Goal: Task Accomplishment & Management: Manage account settings

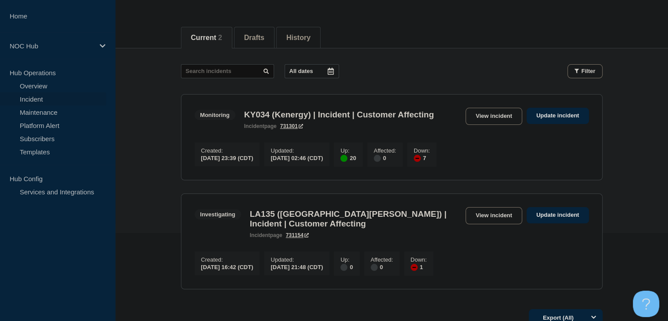
scroll to position [132, 0]
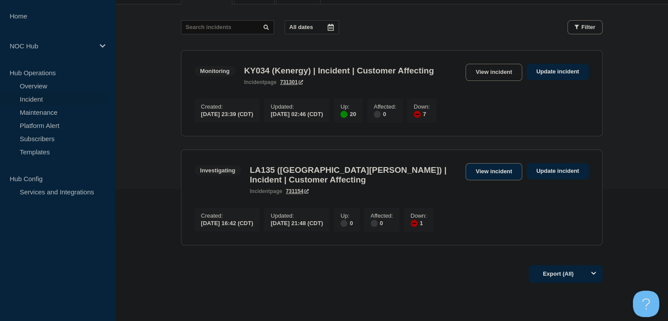
click at [486, 180] on link "View incident" at bounding box center [494, 171] width 57 height 17
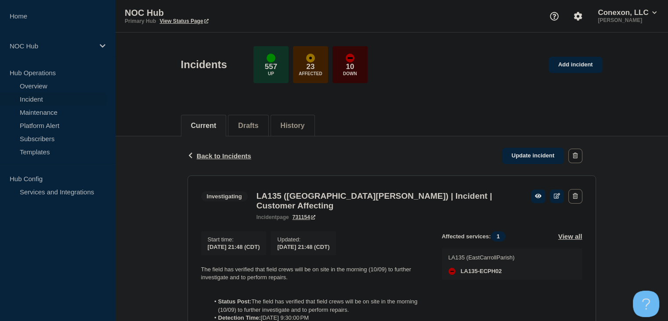
scroll to position [44, 0]
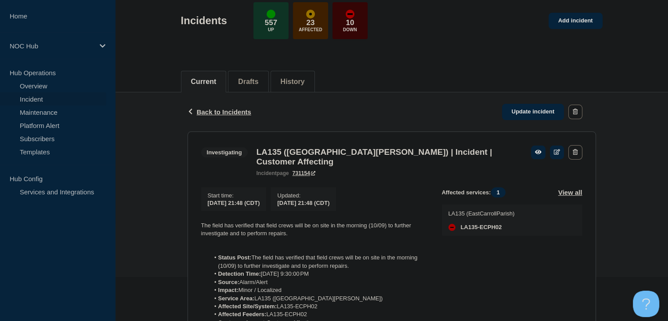
click at [41, 98] on link "Incident" at bounding box center [53, 98] width 106 height 13
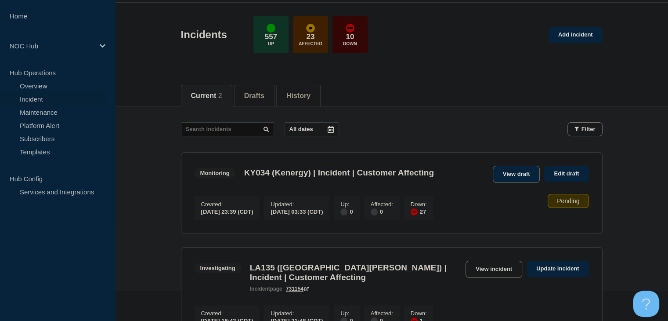
scroll to position [44, 0]
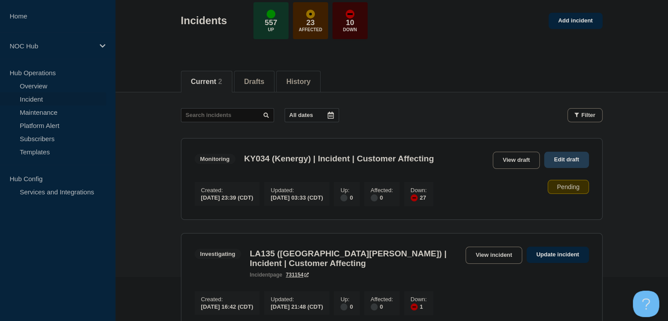
click at [547, 157] on link "Edit draft" at bounding box center [567, 160] width 44 height 16
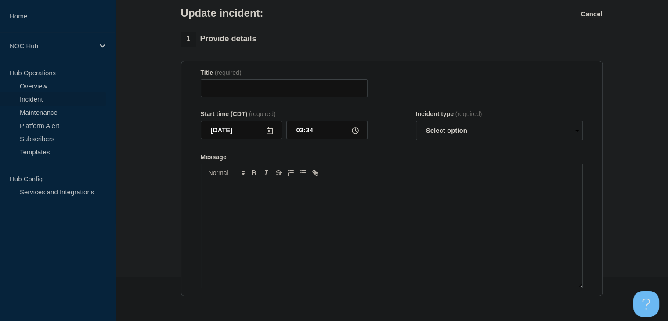
type input "KY034 (Kenergy) | Incident | Customer Affecting"
type input "03:33"
select select "monitoring"
radio input "false"
radio input "true"
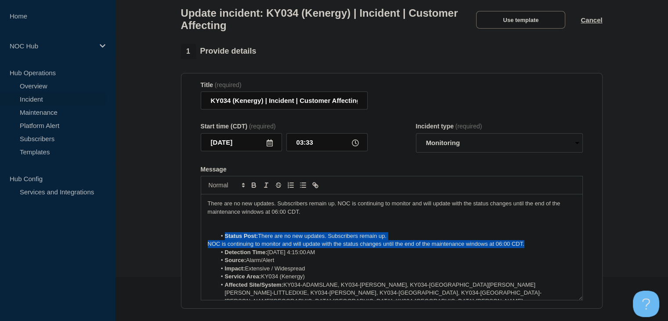
drag, startPoint x: 531, startPoint y: 250, endPoint x: 201, endPoint y: 241, distance: 330.2
click at [201, 241] on div "There are no new updates. Subscribers remain up. NOC is continuing to monitor a…" at bounding box center [391, 246] width 381 height 105
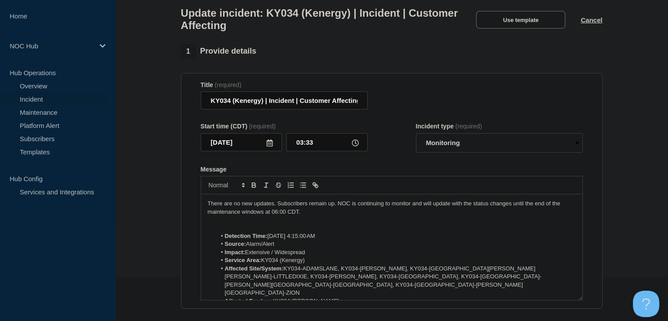
click at [339, 209] on p "There are no new updates. Subscribers remain up. NOC is continuing to monitor a…" at bounding box center [392, 208] width 368 height 16
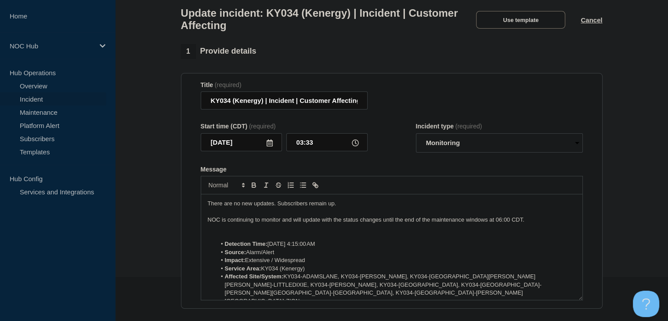
click at [341, 224] on p "NOC is continuing to monitor and will update with the status changes until the …" at bounding box center [392, 220] width 368 height 8
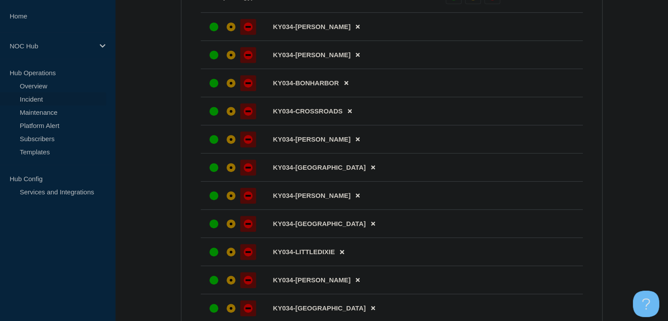
scroll to position [352, 0]
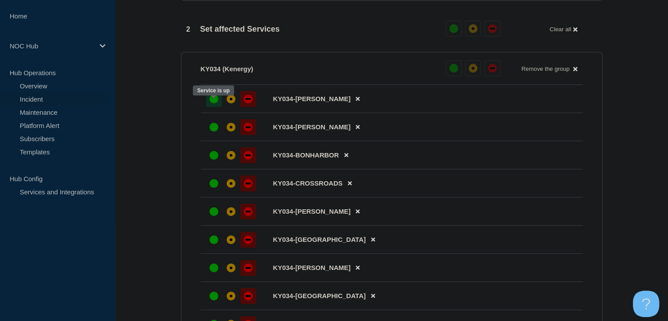
click at [216, 103] on div "up" at bounding box center [214, 98] width 9 height 9
click at [447, 75] on button at bounding box center [454, 68] width 16 height 16
click at [450, 73] on div "up" at bounding box center [454, 68] width 9 height 9
click at [216, 131] on div "up" at bounding box center [214, 127] width 9 height 9
click at [212, 157] on div at bounding box center [214, 155] width 16 height 16
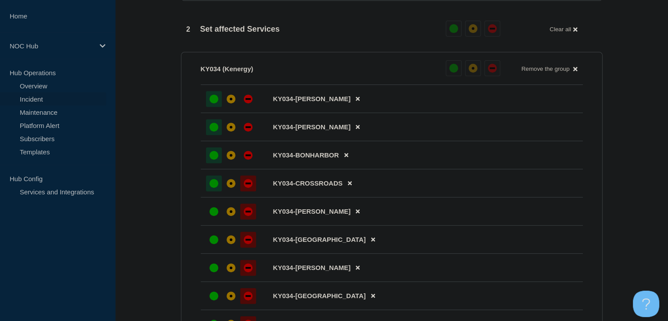
click at [212, 185] on div at bounding box center [214, 183] width 16 height 16
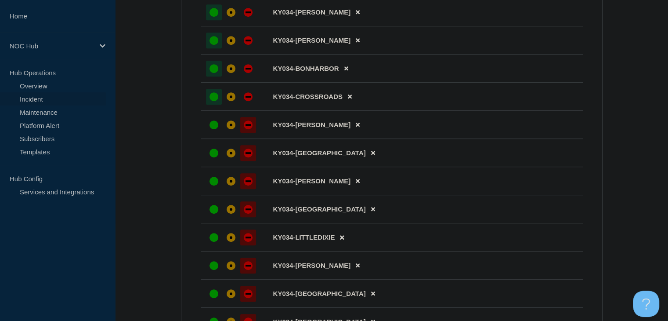
scroll to position [439, 0]
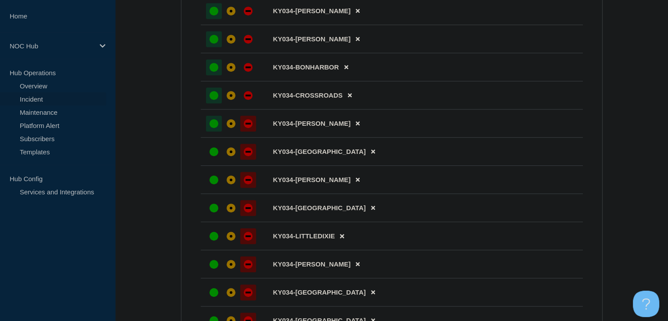
click at [213, 128] on div "up" at bounding box center [214, 123] width 9 height 9
click at [214, 153] on div at bounding box center [214, 152] width 16 height 16
drag, startPoint x: 213, startPoint y: 189, endPoint x: 212, endPoint y: 203, distance: 14.5
click at [213, 184] on div "up" at bounding box center [214, 179] width 9 height 9
click at [212, 212] on div "up" at bounding box center [214, 207] width 9 height 9
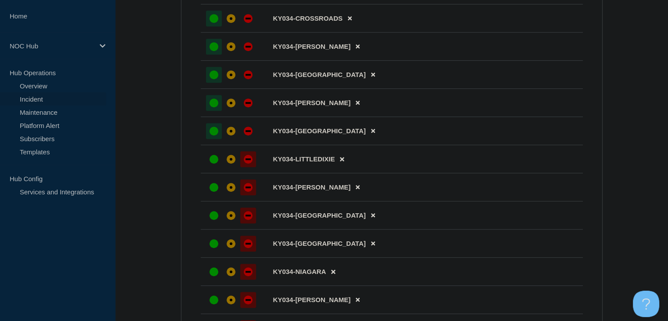
scroll to position [571, 0]
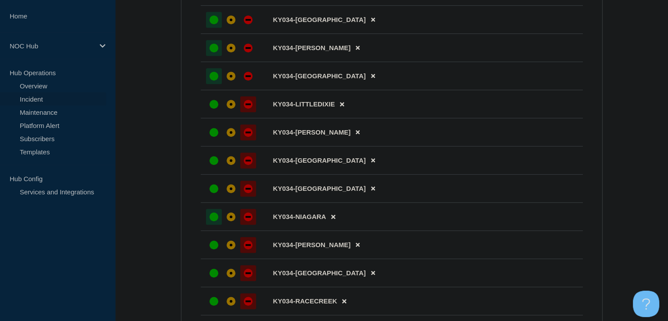
click at [211, 221] on div at bounding box center [214, 217] width 16 height 16
click at [210, 193] on div "up" at bounding box center [214, 188] width 9 height 9
click at [212, 165] on div "up" at bounding box center [214, 160] width 9 height 9
click at [213, 137] on div "up" at bounding box center [214, 132] width 9 height 9
click at [213, 109] on div "up" at bounding box center [214, 104] width 9 height 9
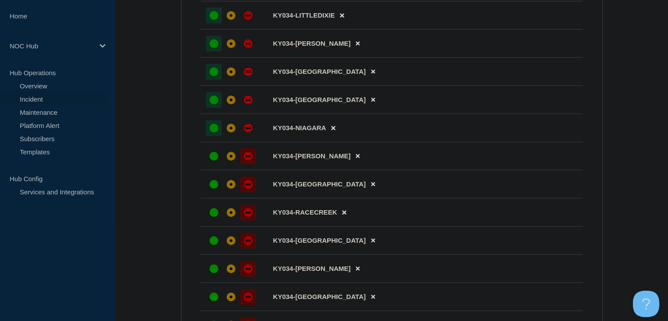
scroll to position [703, 0]
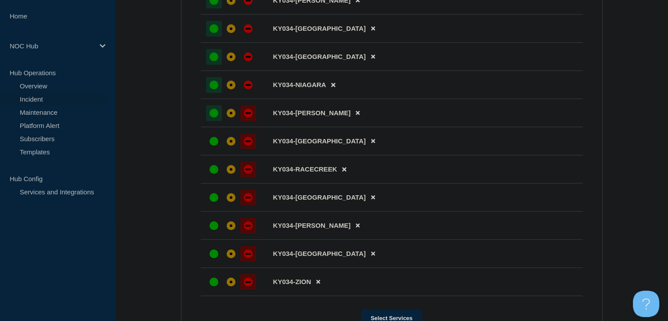
click at [213, 121] on div at bounding box center [214, 113] width 16 height 16
click at [213, 145] on div "up" at bounding box center [214, 141] width 9 height 9
click at [213, 174] on div "up" at bounding box center [214, 169] width 9 height 9
drag, startPoint x: 213, startPoint y: 209, endPoint x: 214, endPoint y: 236, distance: 26.8
click at [213, 202] on div "up" at bounding box center [214, 197] width 9 height 9
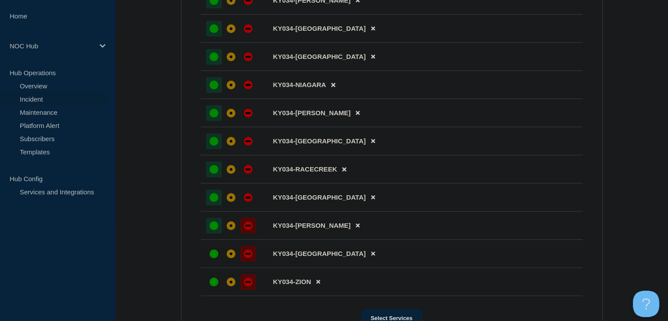
click at [214, 230] on div "up" at bounding box center [214, 225] width 9 height 9
click at [212, 258] on div "up" at bounding box center [214, 253] width 9 height 9
click at [211, 286] on div "up" at bounding box center [214, 281] width 9 height 9
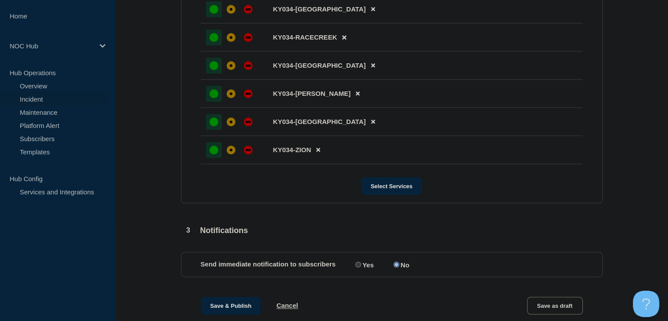
click at [360, 267] on input "Yes" at bounding box center [359, 264] width 6 height 6
radio input "true"
radio input "false"
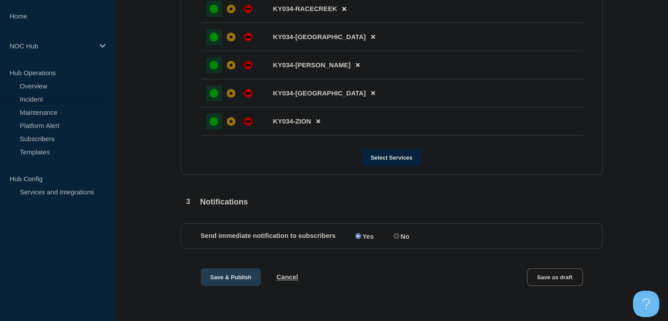
scroll to position [877, 0]
click at [236, 271] on button "Save & Publish" at bounding box center [231, 277] width 61 height 18
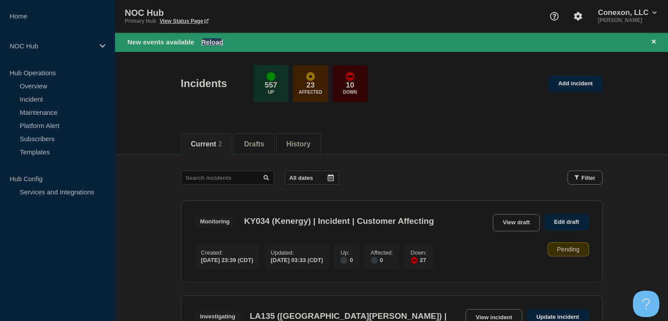
click at [220, 43] on button "Reload" at bounding box center [212, 41] width 22 height 7
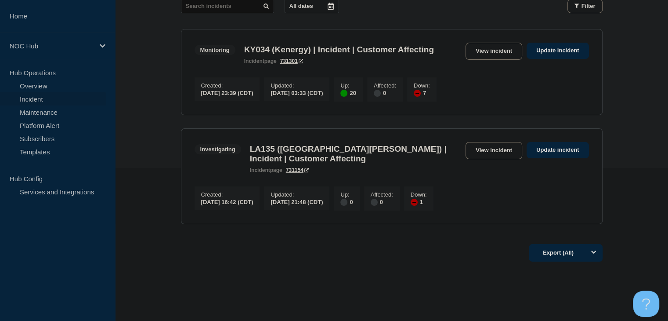
scroll to position [148, 0]
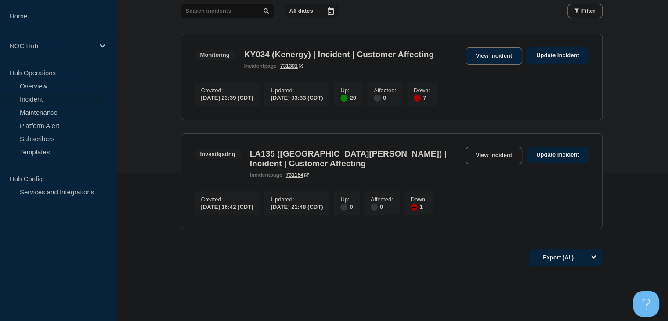
click at [492, 53] on link "View incident" at bounding box center [494, 55] width 57 height 17
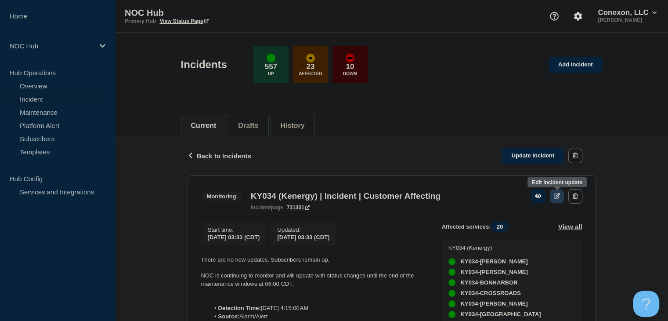
click at [554, 198] on link at bounding box center [557, 196] width 15 height 14
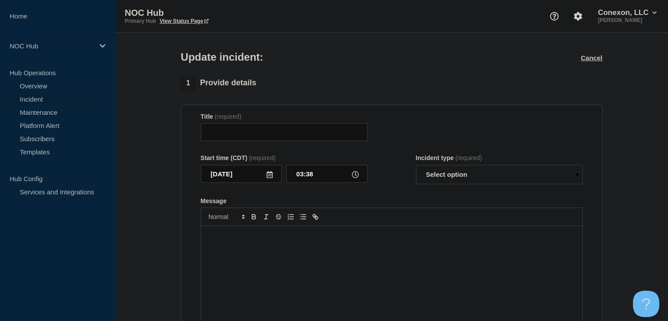
type input "KY034 (Kenergy) | Incident | Customer Affecting"
type input "03:33"
select select "monitoring"
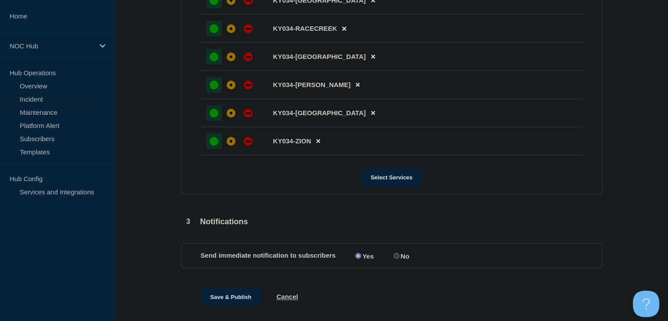
scroll to position [862, 0]
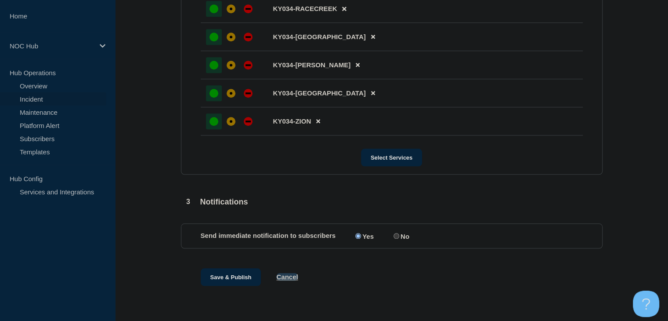
click at [297, 277] on button "Cancel" at bounding box center [287, 276] width 22 height 7
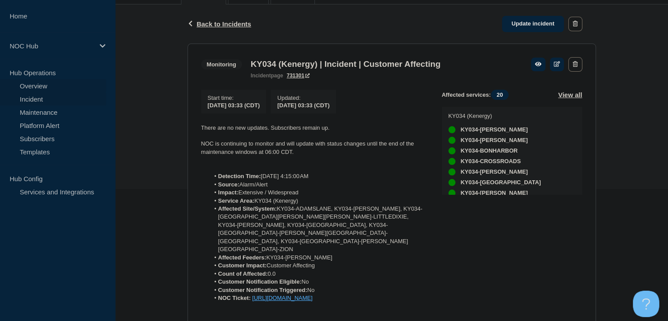
click at [71, 82] on link "Overview" at bounding box center [53, 85] width 106 height 13
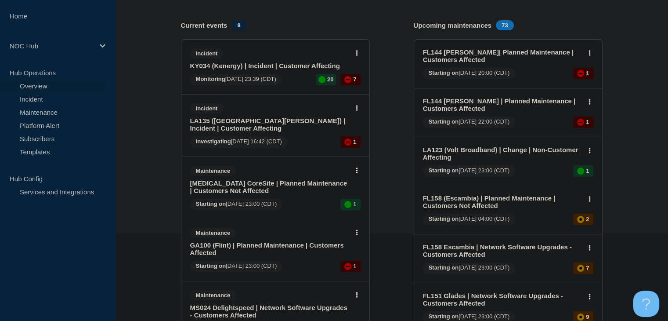
scroll to position [132, 0]
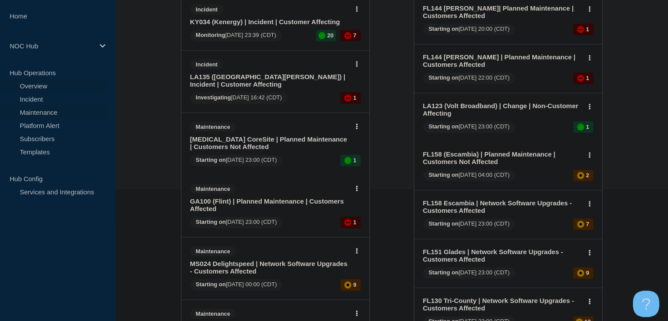
click at [26, 110] on link "Maintenance" at bounding box center [53, 111] width 106 height 13
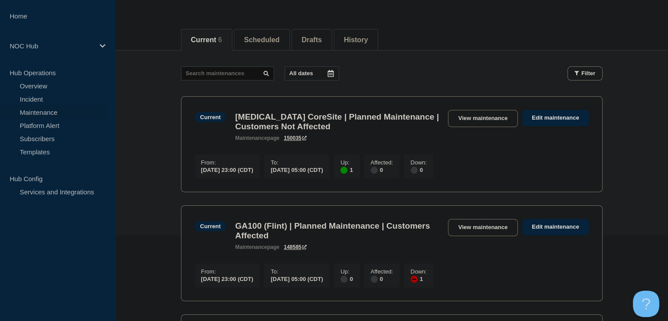
scroll to position [32, 0]
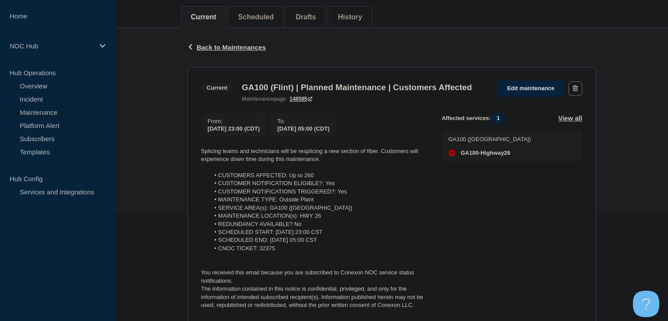
scroll to position [88, 0]
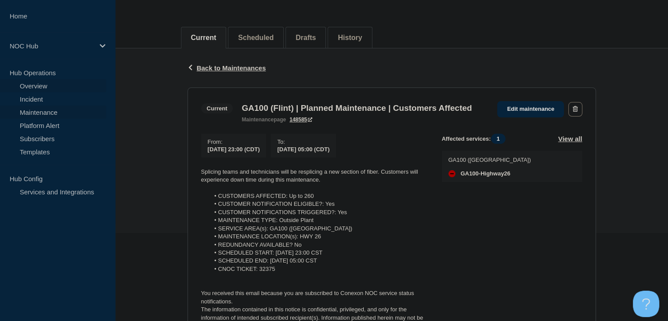
click at [31, 84] on link "Overview" at bounding box center [53, 85] width 106 height 13
